Goal: Task Accomplishment & Management: Use online tool/utility

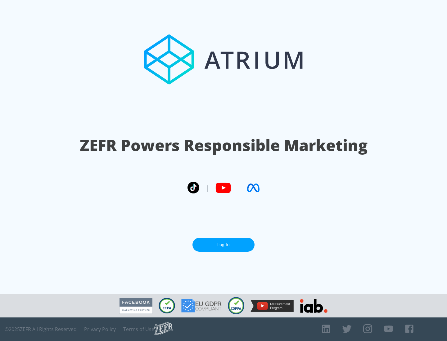
click at [223, 245] on link "Log In" at bounding box center [223, 245] width 62 height 14
